Goal: Task Accomplishment & Management: Manage account settings

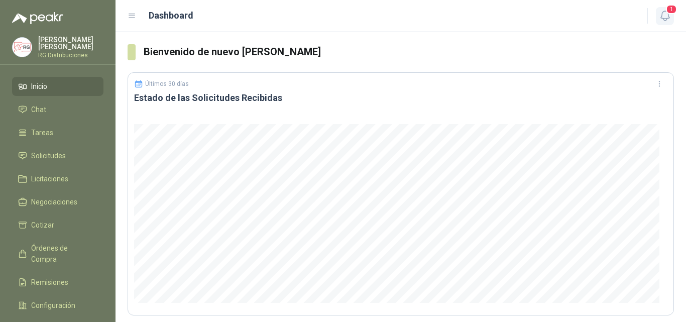
click at [666, 13] on icon "button" at bounding box center [665, 16] width 13 height 13
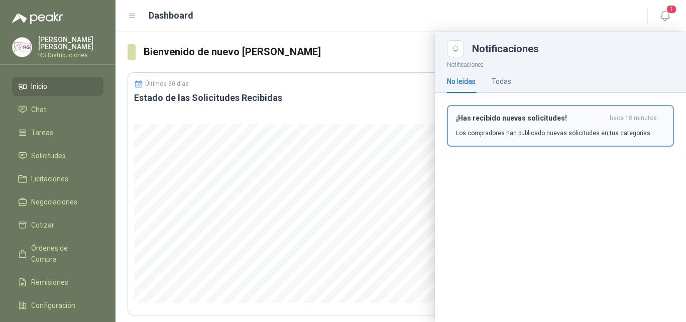
click at [559, 123] on div "¡Has recibido nuevas solicitudes! hace 18 minutos Los compradores han publicado…" at bounding box center [560, 126] width 209 height 24
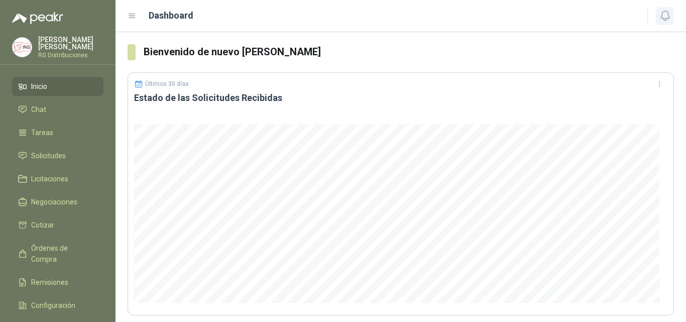
click at [667, 14] on icon "button" at bounding box center [665, 16] width 13 height 13
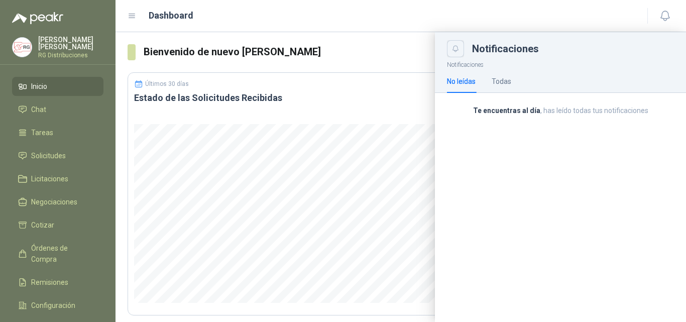
click at [455, 54] on button "Close" at bounding box center [455, 48] width 17 height 17
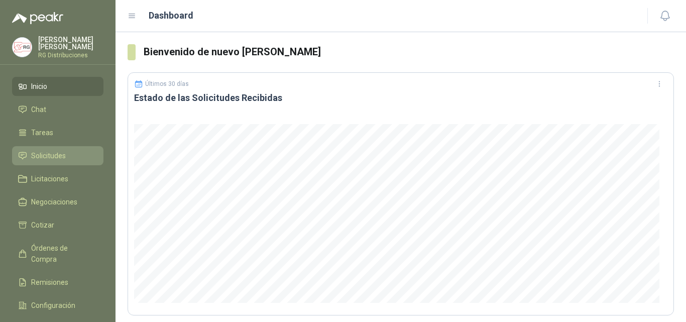
click at [56, 152] on span "Solicitudes" at bounding box center [48, 155] width 35 height 11
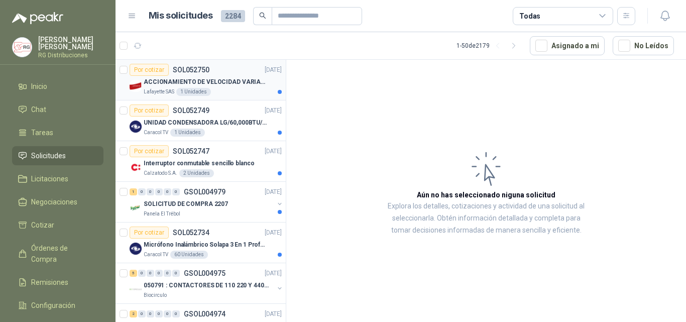
click at [240, 86] on p "ACCIONAMIENTO DE VELOCIDAD VARIABLE" at bounding box center [206, 82] width 125 height 10
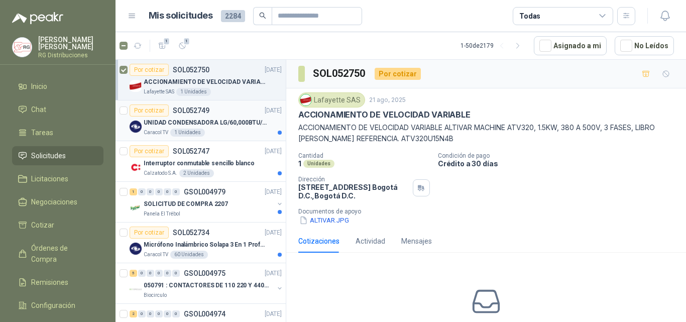
click at [247, 130] on div "Caracol TV 1 Unidades" at bounding box center [213, 133] width 138 height 8
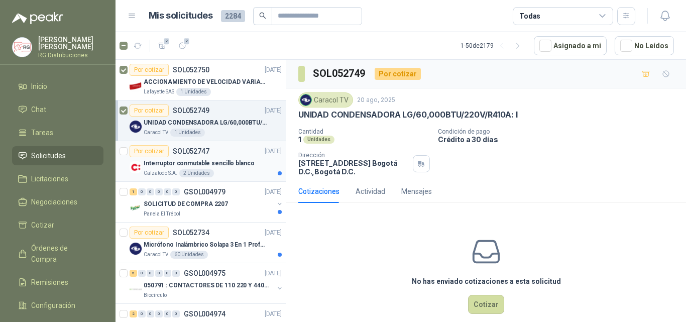
click at [239, 171] on div "Calzatodo S.A. 2 Unidades" at bounding box center [213, 173] width 138 height 8
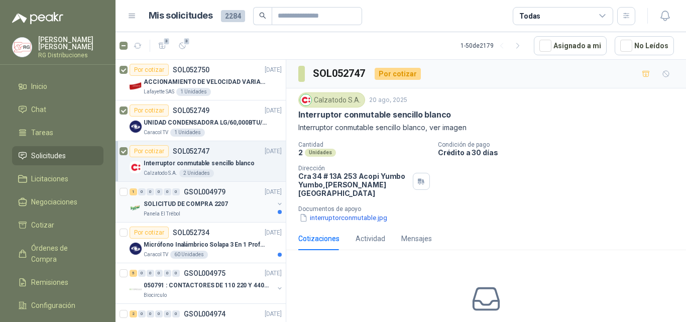
click at [237, 203] on div "SOLICITUD DE COMPRA 2207" at bounding box center [209, 204] width 130 height 12
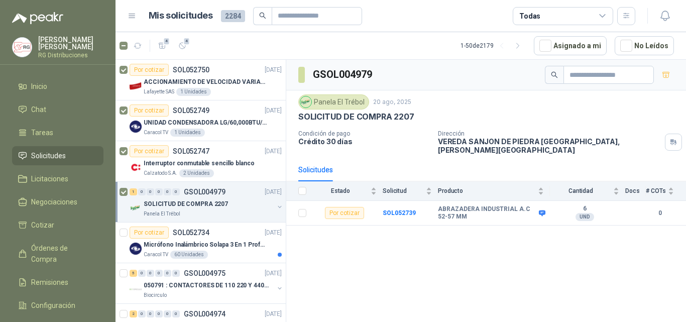
scroll to position [50, 0]
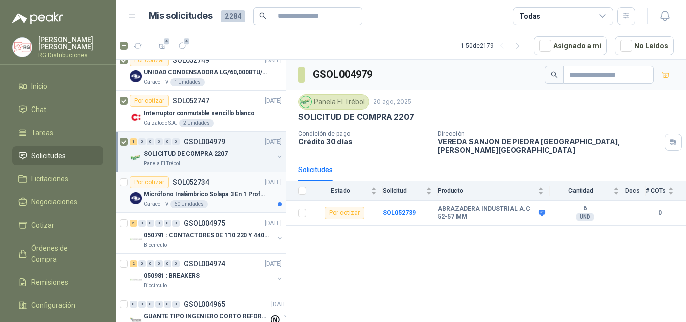
click at [210, 192] on p "Micrófono Inalámbrico Solapa 3 En 1 Profesional F11-2 X2" at bounding box center [206, 195] width 125 height 10
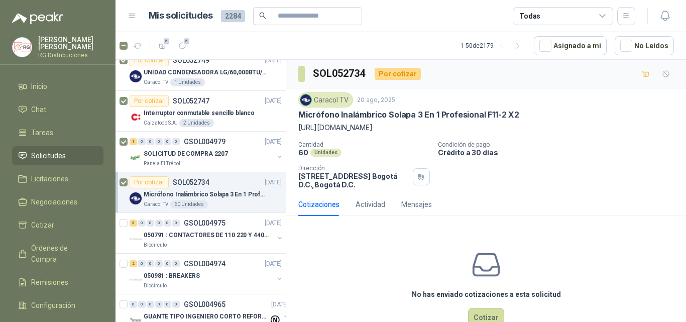
click at [183, 37] on article "5 5 1 - 50 de 2179 Asignado a mi No Leídos" at bounding box center [400, 45] width 570 height 27
click at [184, 45] on span "5" at bounding box center [186, 41] width 7 height 8
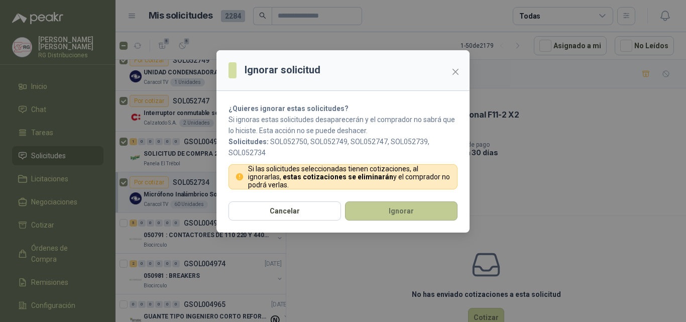
click at [381, 215] on button "Ignorar" at bounding box center [401, 210] width 112 height 19
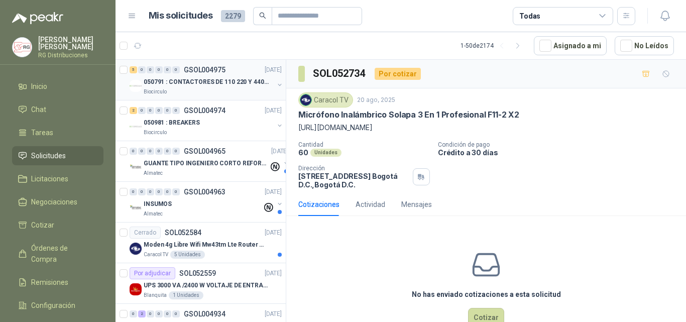
click at [201, 79] on p "050791 : CONTACTORES DE 110 220 Y 440 V" at bounding box center [206, 82] width 125 height 10
